Goal: Transaction & Acquisition: Purchase product/service

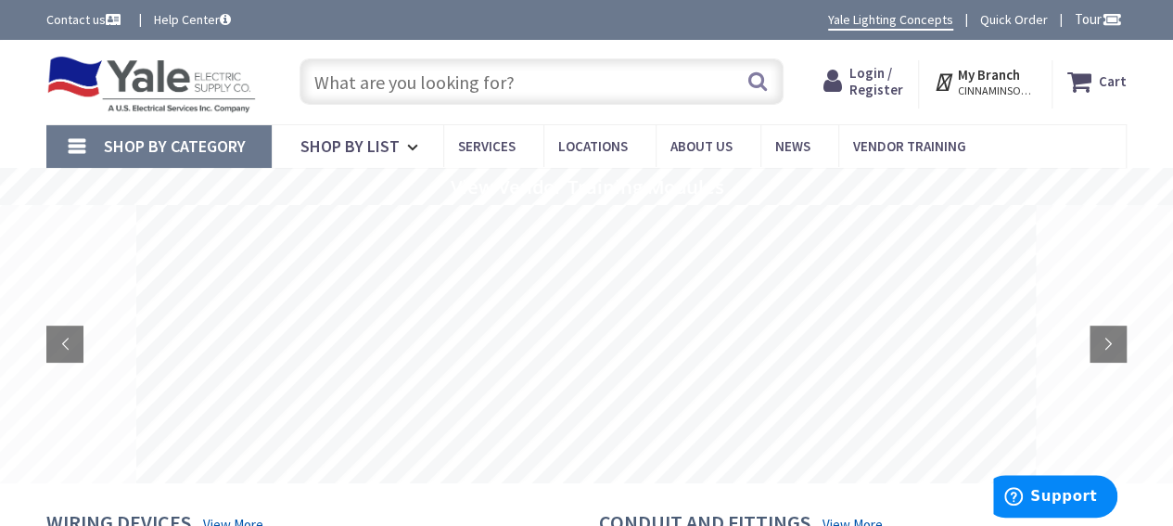
click at [417, 96] on input "text" at bounding box center [541, 81] width 484 height 46
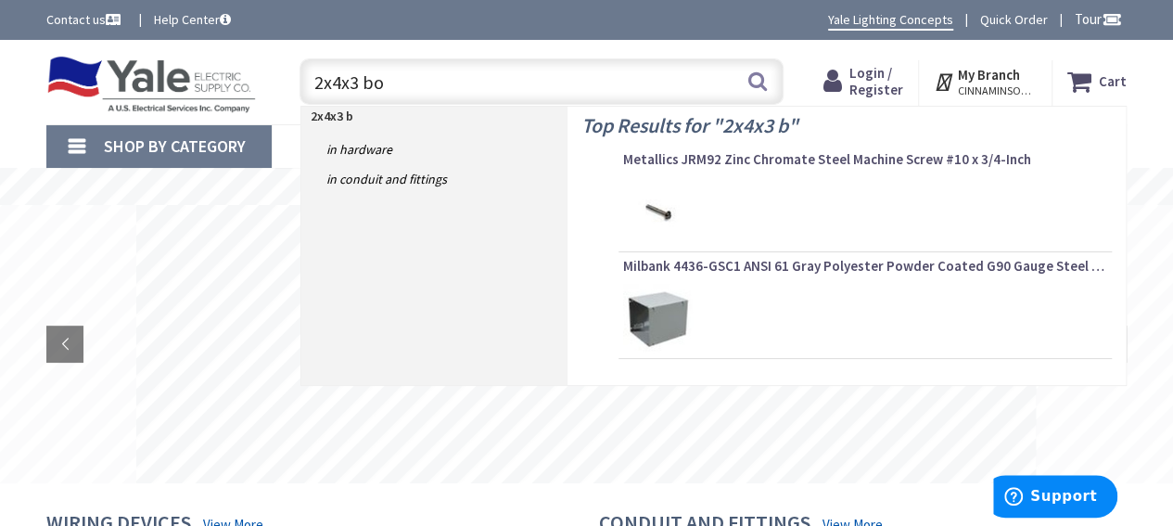
type input "2x4x3 box"
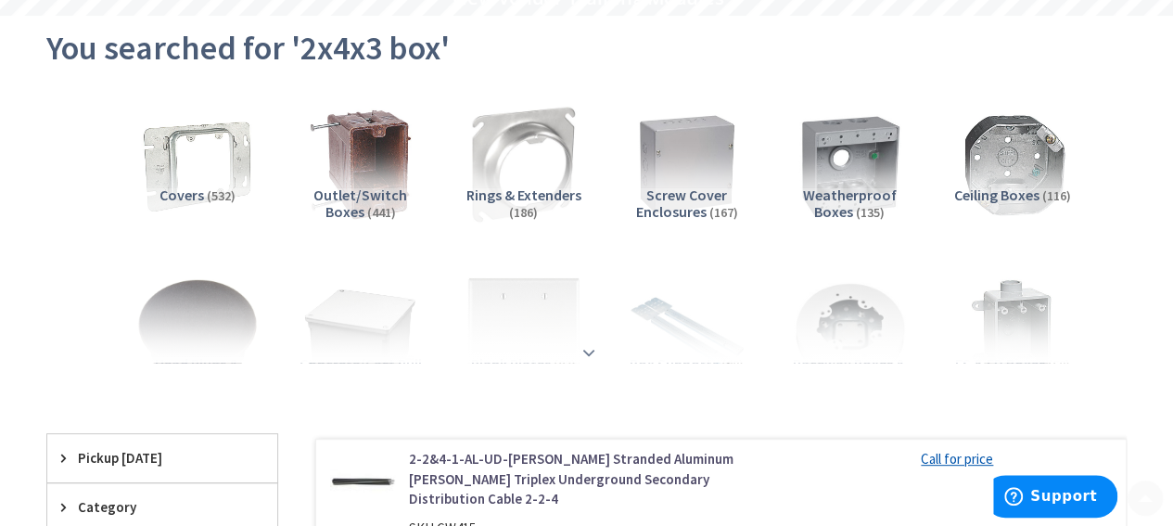
scroll to position [278, 0]
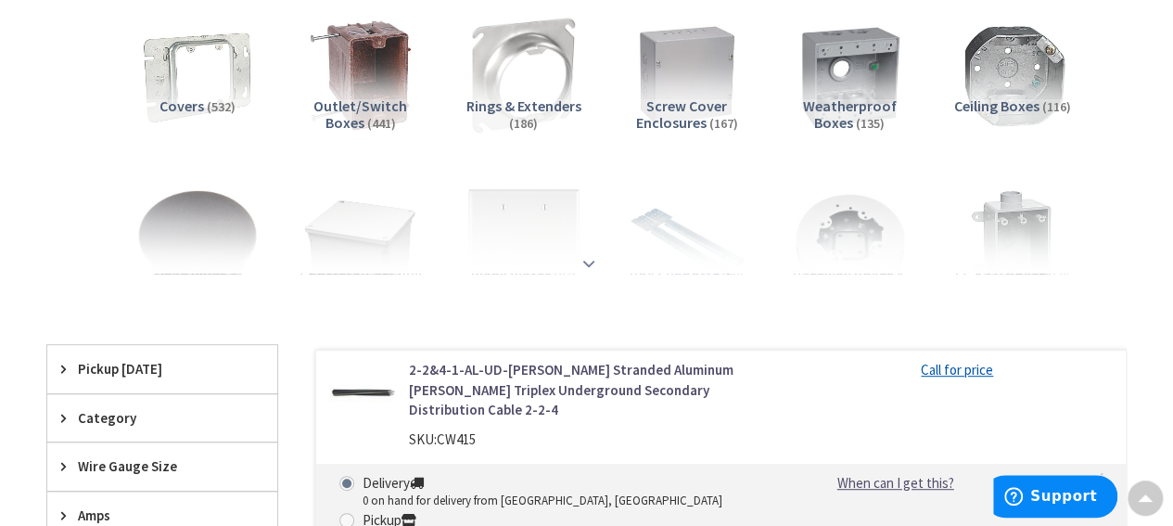
click at [583, 261] on strong at bounding box center [589, 263] width 22 height 20
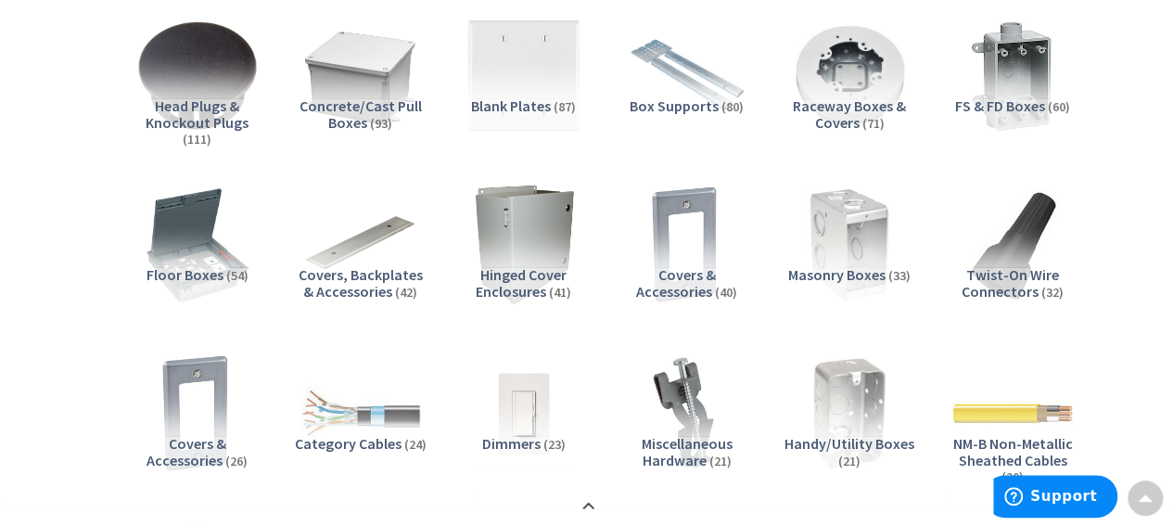
scroll to position [464, 0]
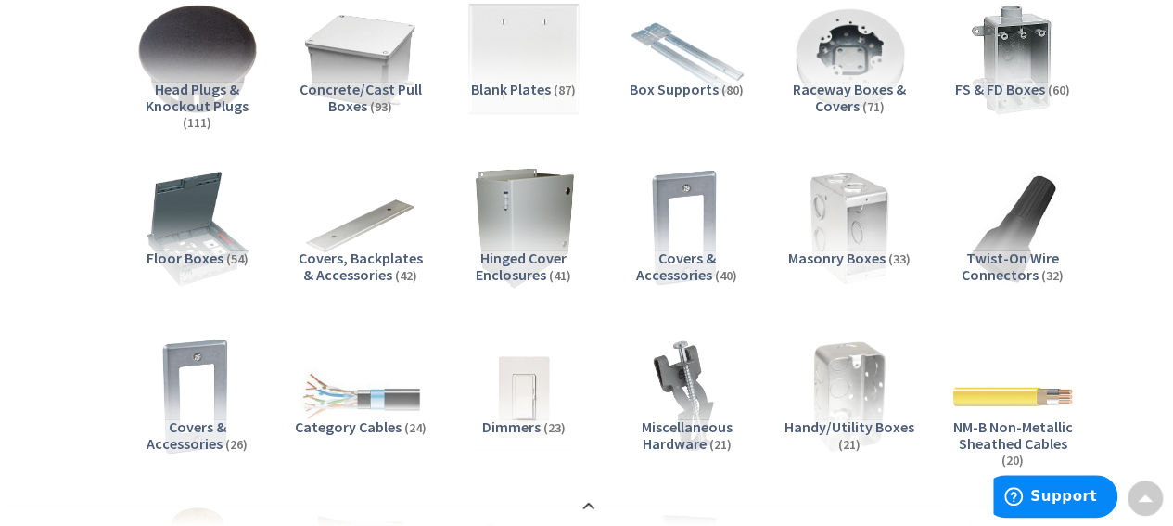
click at [859, 254] on span "Masonry Boxes" at bounding box center [836, 257] width 97 height 19
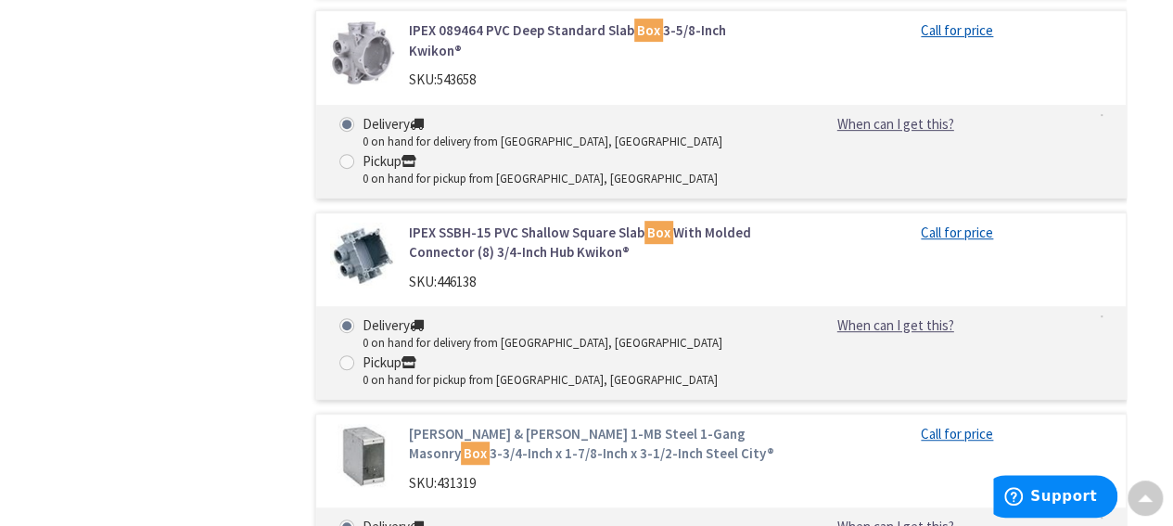
scroll to position [7536, 0]
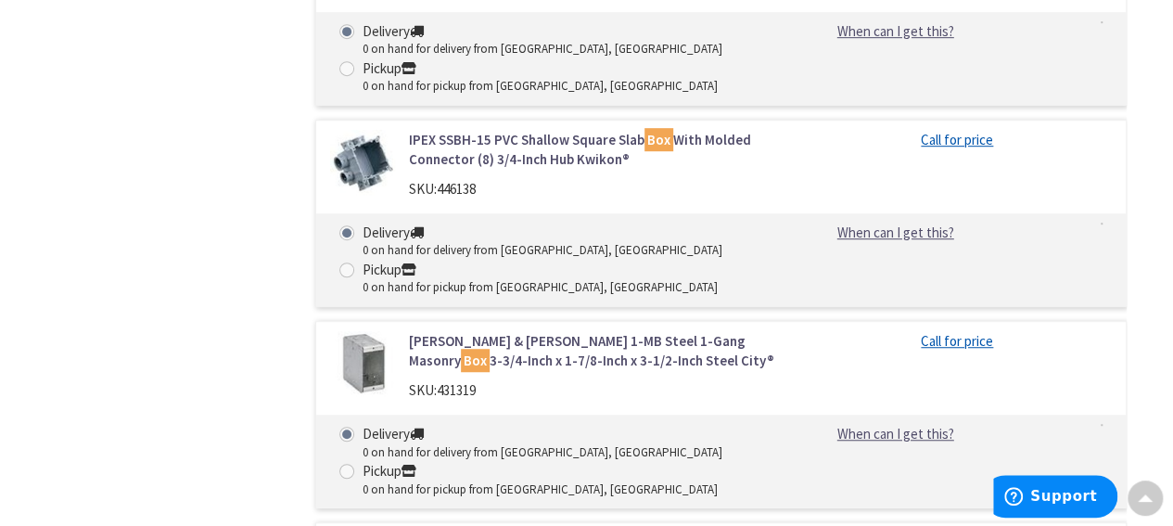
click at [523, 331] on link "Thomas & Betts 1-MB Steel 1-Gang Masonry Box 3-3/4-Inch x 1-7/8-Inch x 3-1/2-In…" at bounding box center [591, 351] width 365 height 40
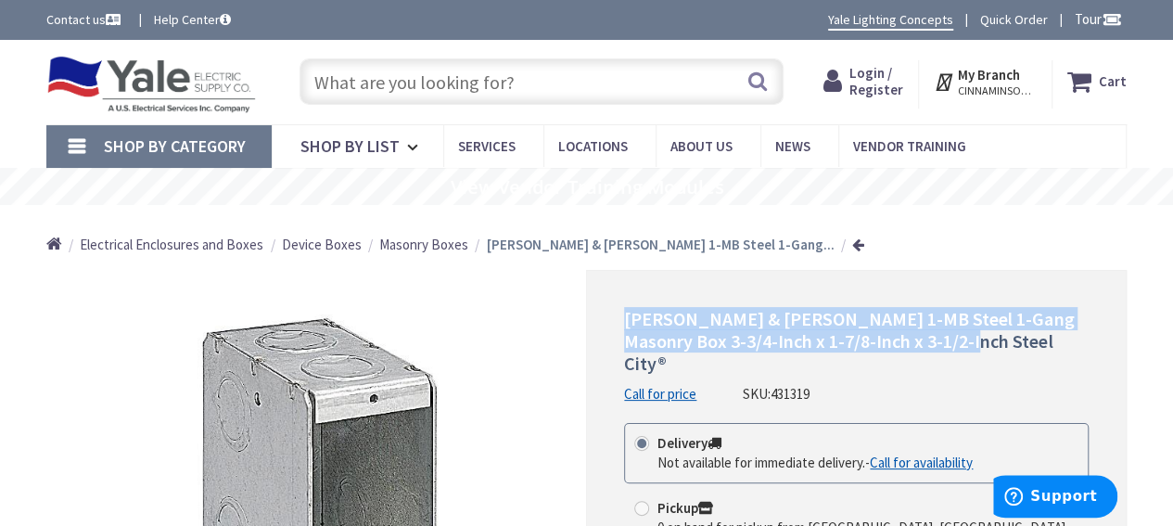
drag, startPoint x: 920, startPoint y: 342, endPoint x: 622, endPoint y: 319, distance: 298.5
click at [622, 319] on div "Thomas & Betts 1-MB Steel 1-Gang Masonry Box 3-3/4-Inch x 1-7/8-Inch x 3-1/2-In…" at bounding box center [856, 498] width 541 height 456
copy span "Thomas & Betts 1-MB Steel 1-Gang Masonry Box 3-3/4-Inch x 1-7/8-Inch x 3-1/2-In…"
